Goal: Information Seeking & Learning: Learn about a topic

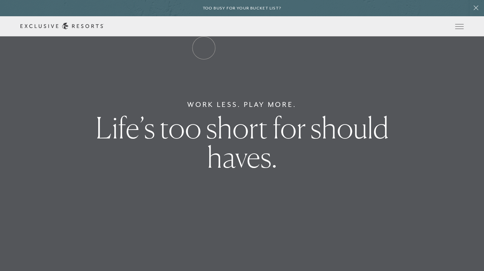
click at [0, 0] on link "The Collection" at bounding box center [0, 0] width 0 height 0
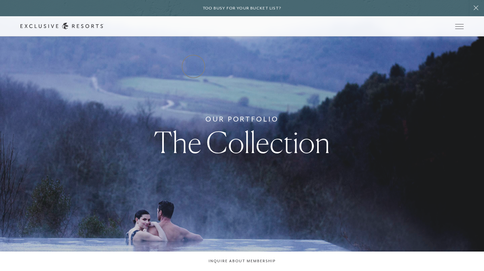
click at [0, 0] on link "Residence Collection" at bounding box center [0, 0] width 0 height 0
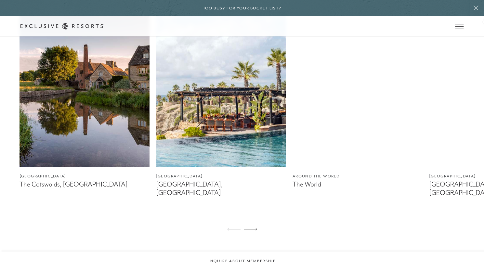
scroll to position [417, 0]
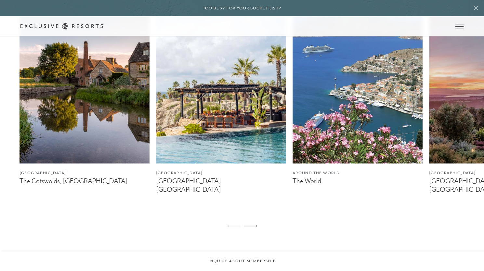
click at [190, 141] on img at bounding box center [221, 82] width 130 height 162
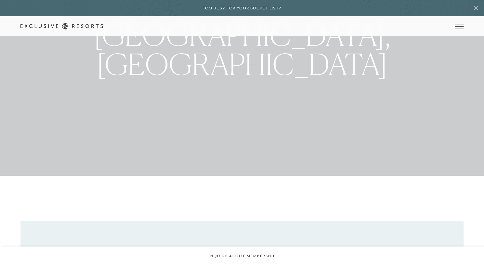
scroll to position [91, 0]
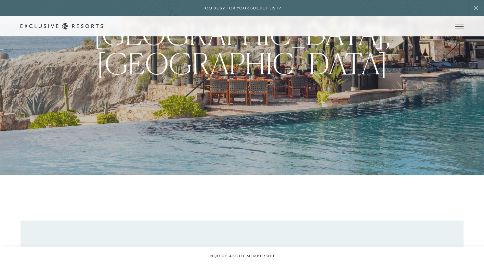
click at [471, 124] on div "The End of the Earth Los Cabos, Mexico" at bounding box center [242, 42] width 484 height 266
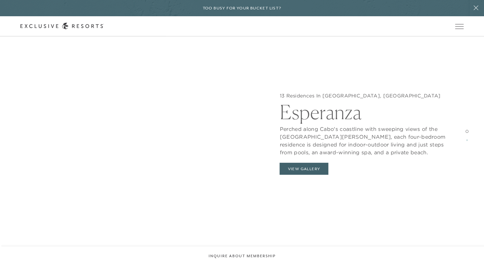
scroll to position [676, 0]
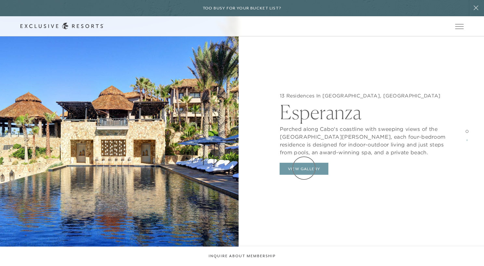
click at [304, 168] on button "View Gallery" at bounding box center [303, 169] width 49 height 12
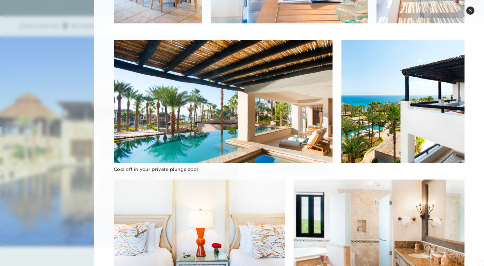
scroll to position [507, 0]
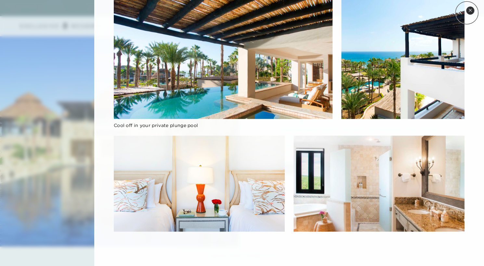
click at [467, 13] on button "Close quickview" at bounding box center [470, 10] width 8 height 8
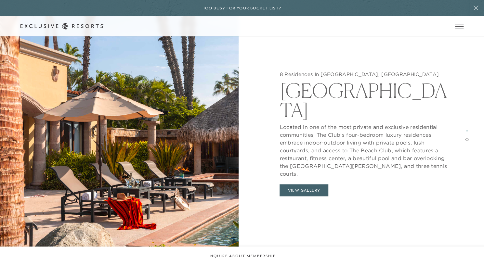
scroll to position [1044, 0]
click at [298, 184] on button "View Gallery" at bounding box center [303, 190] width 49 height 12
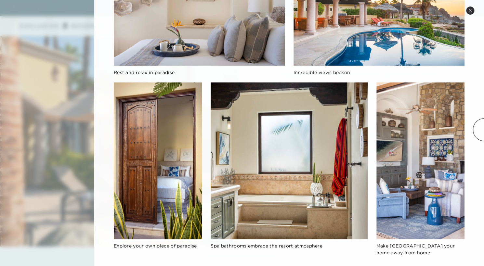
scroll to position [1279, 0]
click at [467, 12] on button "Close quickview" at bounding box center [470, 10] width 8 height 8
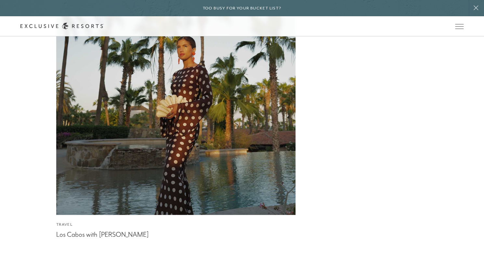
scroll to position [2332, 0]
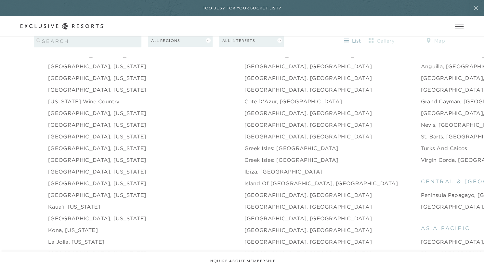
scroll to position [706, 0]
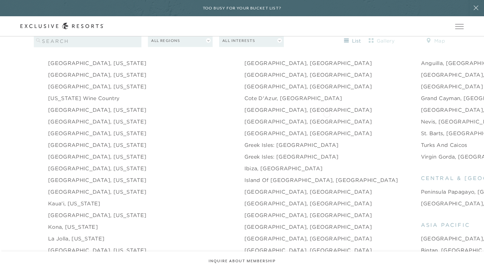
click at [421, 117] on link "Nevis, [GEOGRAPHIC_DATA]" at bounding box center [461, 121] width 80 height 8
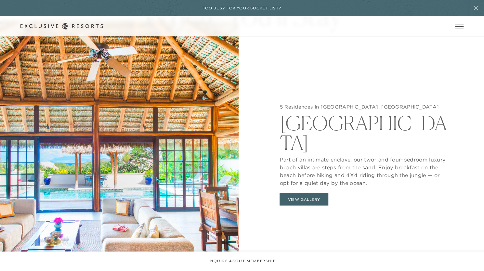
scroll to position [636, 0]
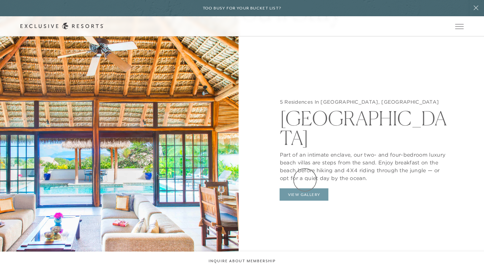
click at [305, 188] on button "View Gallery" at bounding box center [303, 194] width 49 height 12
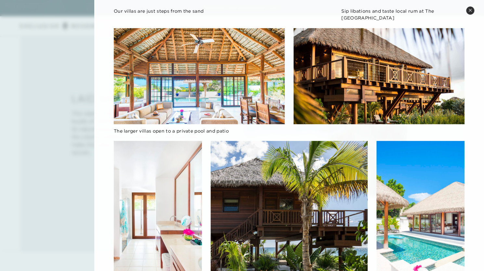
scroll to position [830, 0]
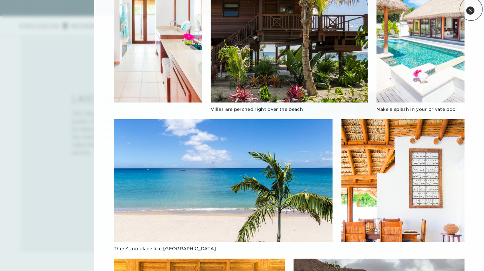
click at [471, 9] on icon at bounding box center [470, 10] width 3 height 3
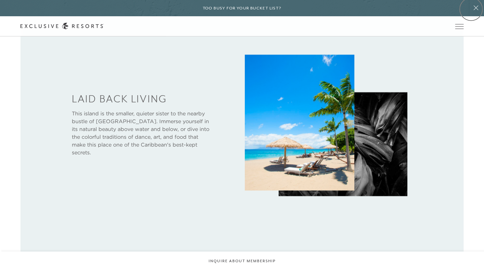
scroll to position [679, 0]
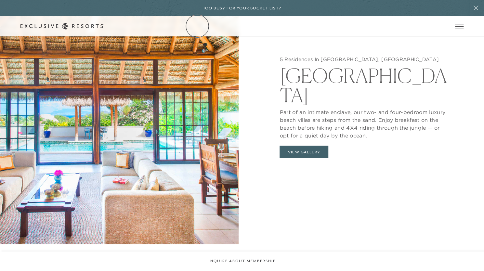
click at [0, 0] on link "The Collection" at bounding box center [0, 0] width 0 height 0
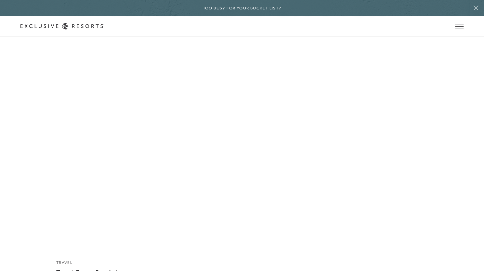
scroll to position [4681, 0]
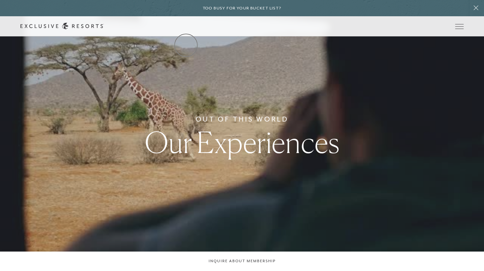
click at [0, 0] on link "The Collection" at bounding box center [0, 0] width 0 height 0
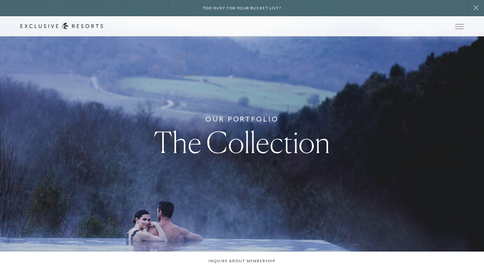
click at [0, 0] on link "Residence Collection" at bounding box center [0, 0] width 0 height 0
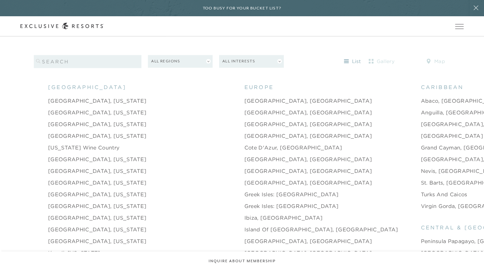
scroll to position [650, 0]
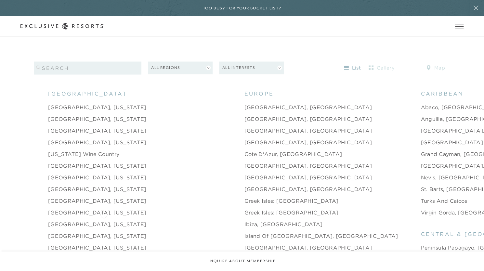
click at [104, 220] on link "[GEOGRAPHIC_DATA], [US_STATE]" at bounding box center [97, 224] width 98 height 8
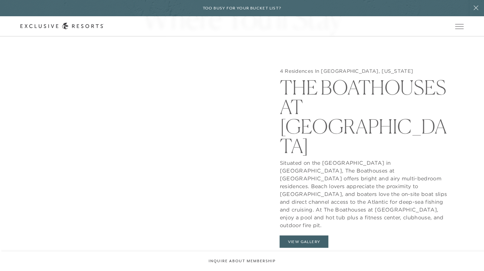
scroll to position [663, 0]
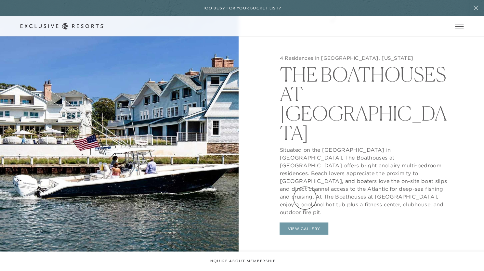
click at [305, 222] on button "View Gallery" at bounding box center [303, 228] width 49 height 12
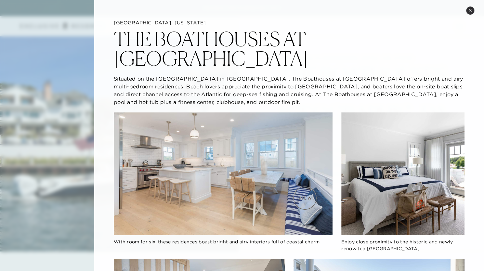
click at [305, 198] on img at bounding box center [223, 173] width 219 height 123
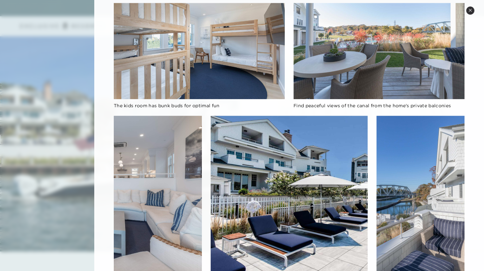
scroll to position [134, 0]
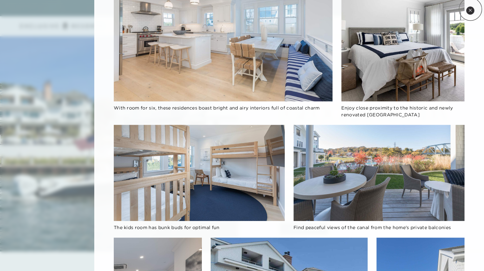
click at [470, 9] on icon at bounding box center [470, 10] width 4 height 4
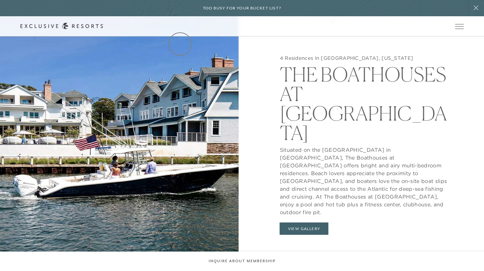
click at [0, 0] on link "Residence Collection" at bounding box center [0, 0] width 0 height 0
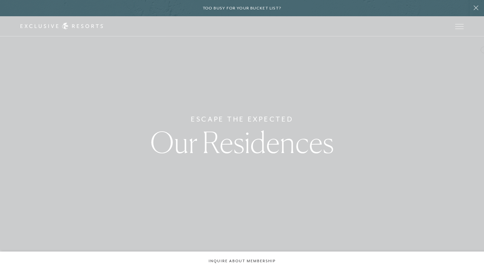
drag, startPoint x: 483, startPoint y: 18, endPoint x: 484, endPoint y: 49, distance: 31.5
click at [484, 49] on html "Skip to main content Too busy for your bucket list? Not a bucket list. A bluepr…" at bounding box center [242, 135] width 484 height 271
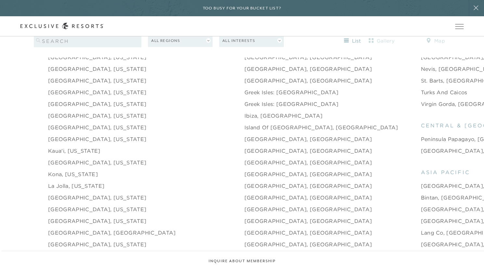
scroll to position [761, 0]
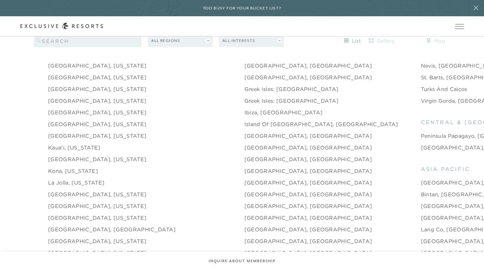
click at [421, 132] on link "Peninsula Papagayo, [GEOGRAPHIC_DATA]" at bounding box center [480, 136] width 119 height 8
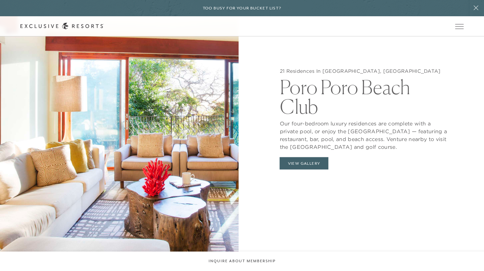
scroll to position [686, 0]
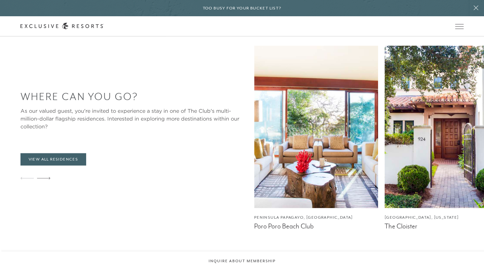
scroll to position [520, 0]
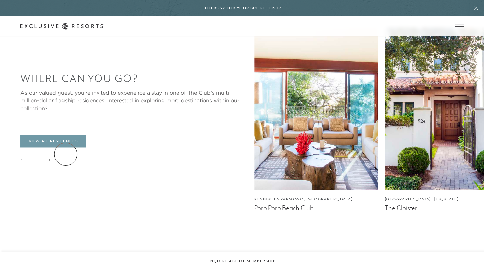
click at [66, 147] on link "View All Residences" at bounding box center [53, 141] width 66 height 12
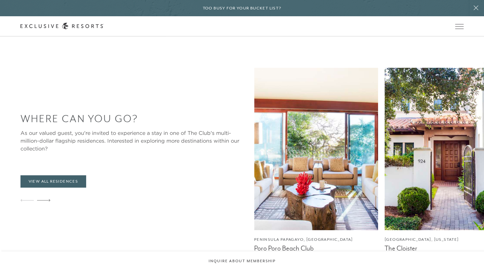
scroll to position [437, 0]
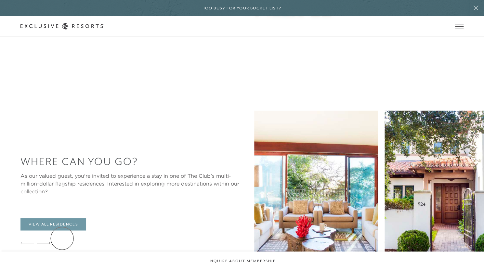
click at [62, 230] on link "View All Residences" at bounding box center [53, 224] width 66 height 12
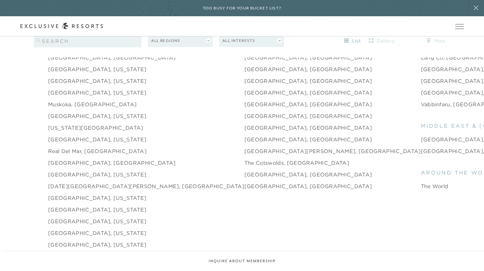
scroll to position [930, 0]
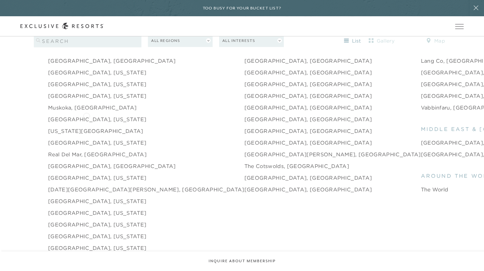
click at [86, 115] on li "[GEOGRAPHIC_DATA], [US_STATE]" at bounding box center [146, 119] width 196 height 12
click at [91, 115] on link "[GEOGRAPHIC_DATA], [US_STATE]" at bounding box center [97, 119] width 98 height 8
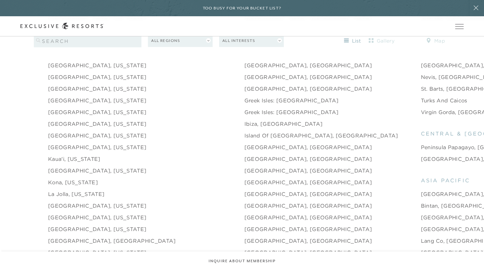
scroll to position [753, 0]
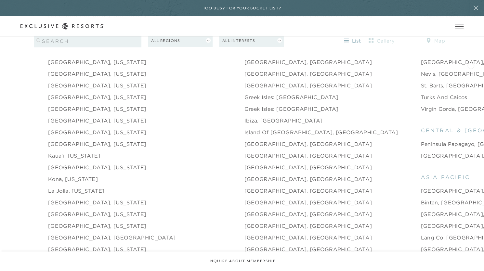
drag, startPoint x: 471, startPoint y: 65, endPoint x: 482, endPoint y: 66, distance: 11.7
click at [471, 65] on div "[GEOGRAPHIC_DATA] [GEOGRAPHIC_DATA], [US_STATE] [GEOGRAPHIC_DATA], [US_STATE] […" at bounding box center [242, 229] width 484 height 487
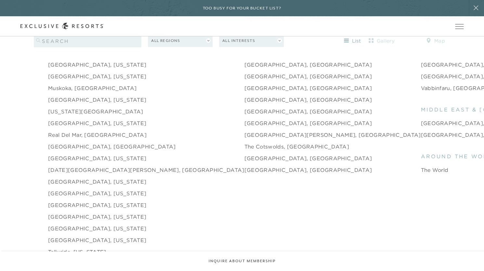
scroll to position [946, 0]
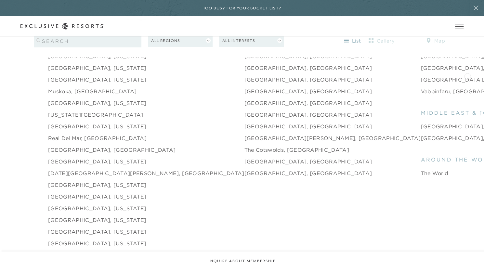
click at [467, 76] on div "[GEOGRAPHIC_DATA] [GEOGRAPHIC_DATA], [US_STATE] [GEOGRAPHIC_DATA], [US_STATE] […" at bounding box center [242, 36] width 484 height 487
click at [88, 228] on link "[GEOGRAPHIC_DATA], [US_STATE]" at bounding box center [97, 232] width 98 height 8
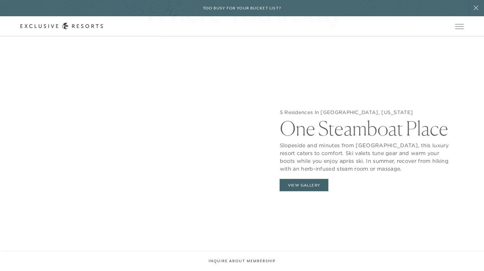
scroll to position [637, 0]
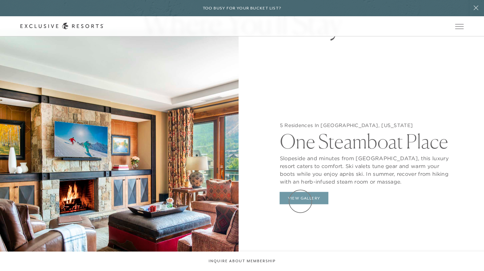
click at [300, 201] on button "View Gallery" at bounding box center [303, 198] width 49 height 12
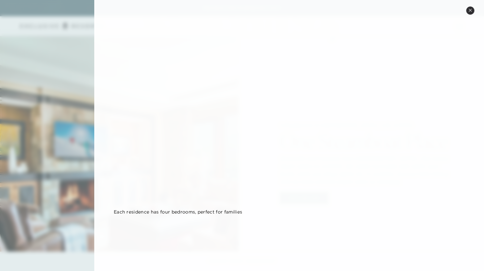
scroll to position [0, 0]
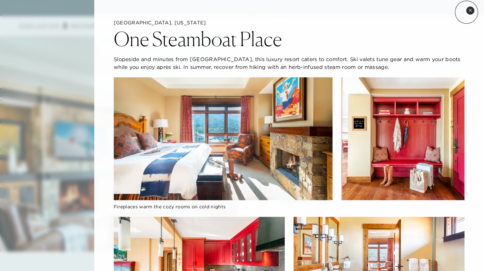
click at [466, 12] on button "Close quickview" at bounding box center [470, 10] width 8 height 8
